Goal: Information Seeking & Learning: Learn about a topic

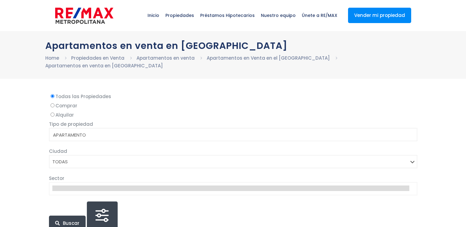
select select
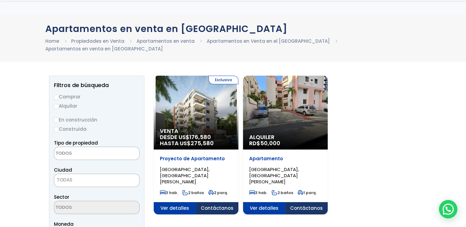
scroll to position [62, 0]
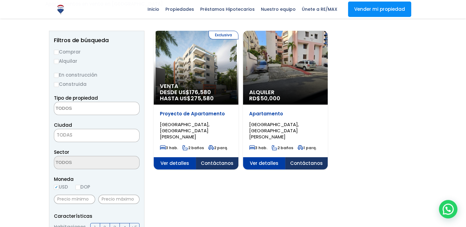
click at [210, 125] on span "[GEOGRAPHIC_DATA], [GEOGRAPHIC_DATA][PERSON_NAME]" at bounding box center [185, 130] width 50 height 19
click at [239, 72] on div "Alquiler RD$ 50,000" at bounding box center [196, 68] width 85 height 74
click at [209, 94] on span "176,580" at bounding box center [201, 92] width 22 height 8
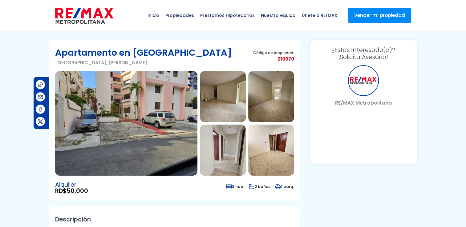
select select "DO"
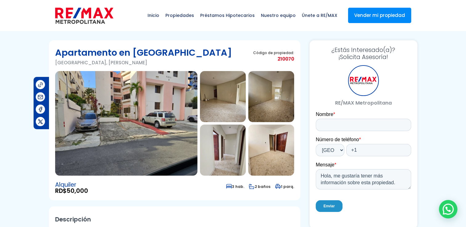
click at [181, 87] on img at bounding box center [126, 123] width 142 height 105
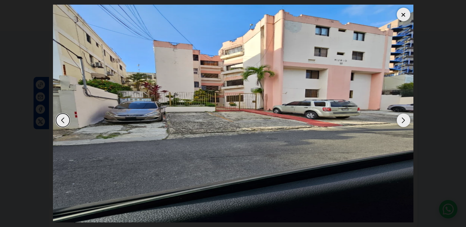
click at [276, 124] on img "1 / 9" at bounding box center [233, 114] width 361 height 218
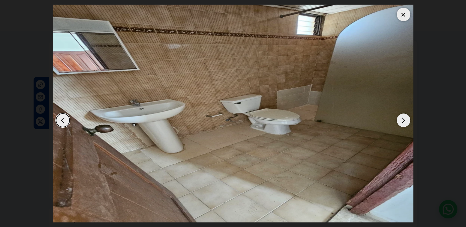
click at [400, 14] on div at bounding box center [404, 15] width 14 height 14
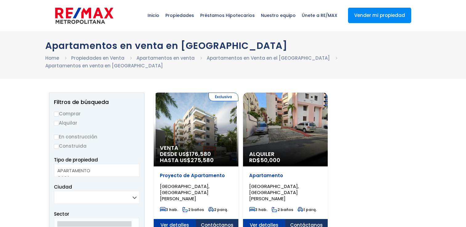
select select
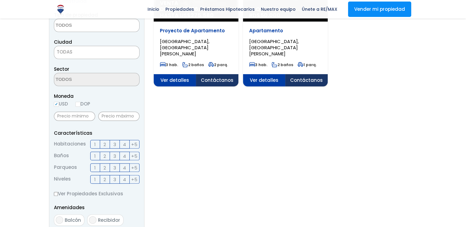
scroll to position [185, 0]
